Goal: Transaction & Acquisition: Purchase product/service

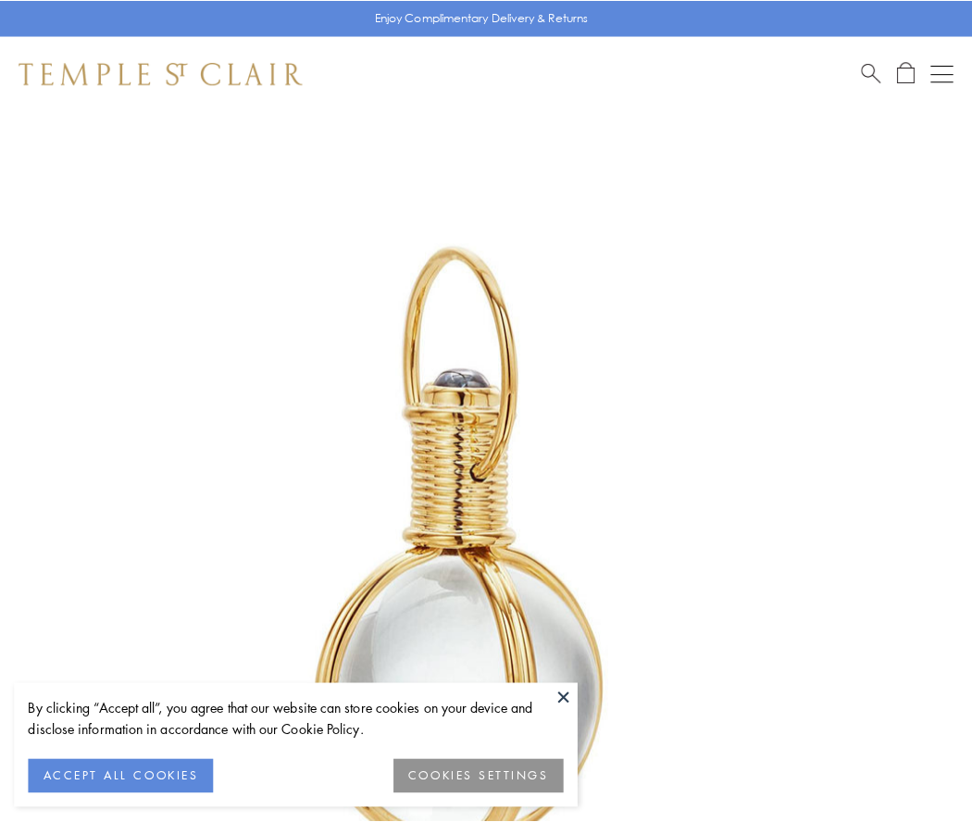
scroll to position [483, 0]
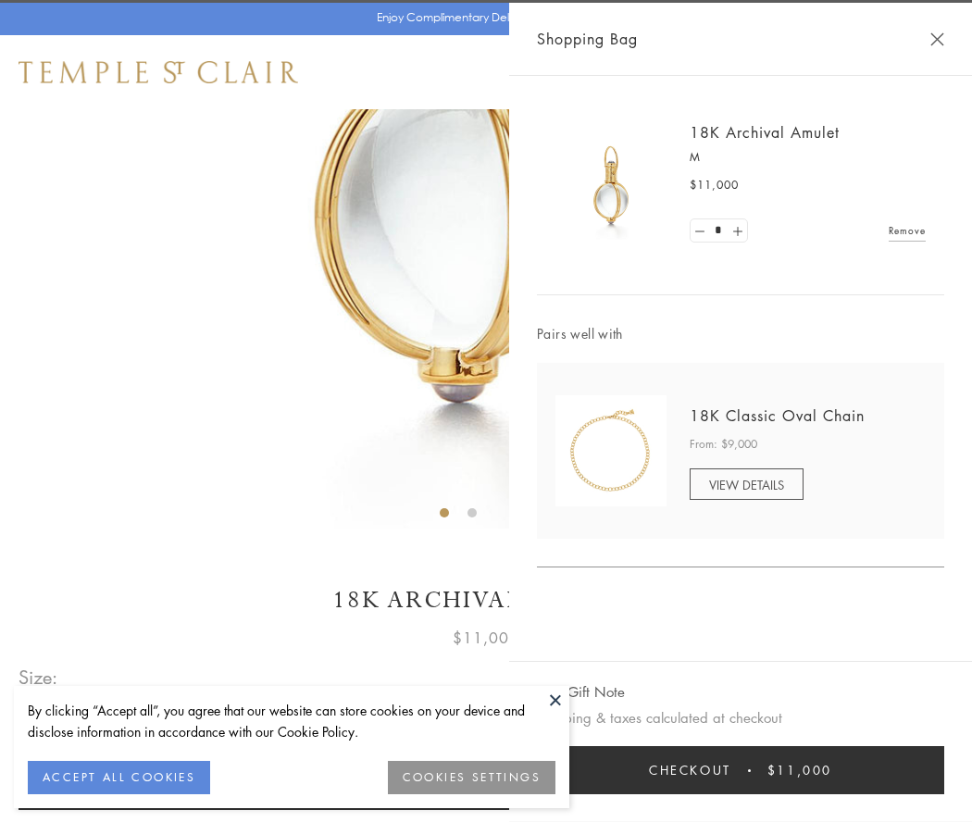
click at [740, 770] on button "Checkout $11,000" at bounding box center [740, 770] width 407 height 48
